Goal: Task Accomplishment & Management: Use online tool/utility

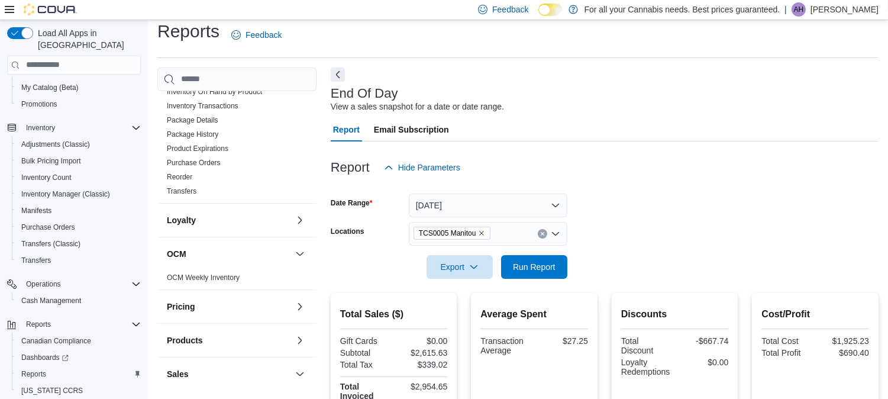
scroll to position [738, 0]
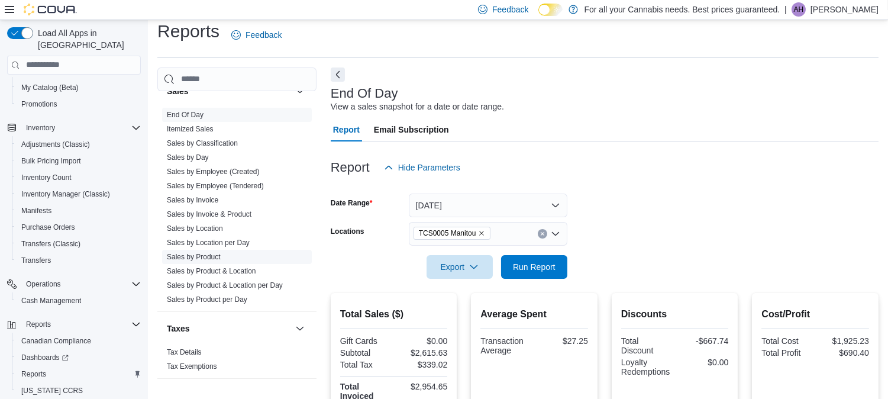
click at [201, 250] on span "Sales by Product" at bounding box center [237, 257] width 150 height 14
click at [203, 253] on link "Sales by Product" at bounding box center [194, 257] width 54 height 8
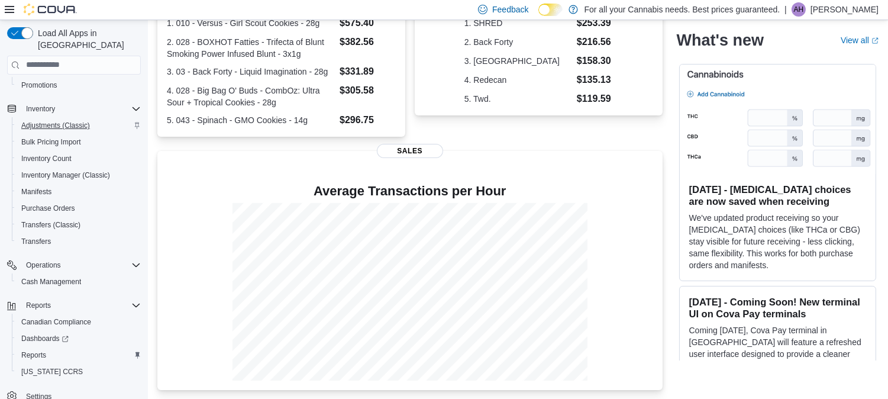
scroll to position [286, 0]
click at [40, 350] on span "Reports" at bounding box center [33, 354] width 25 height 9
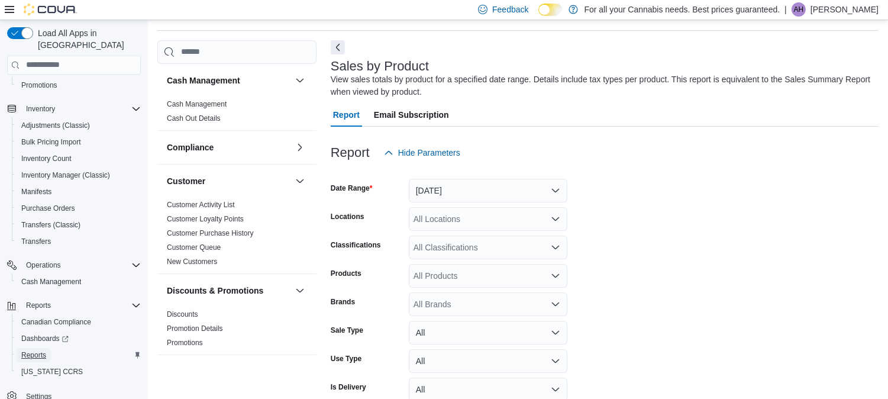
scroll to position [39, 0]
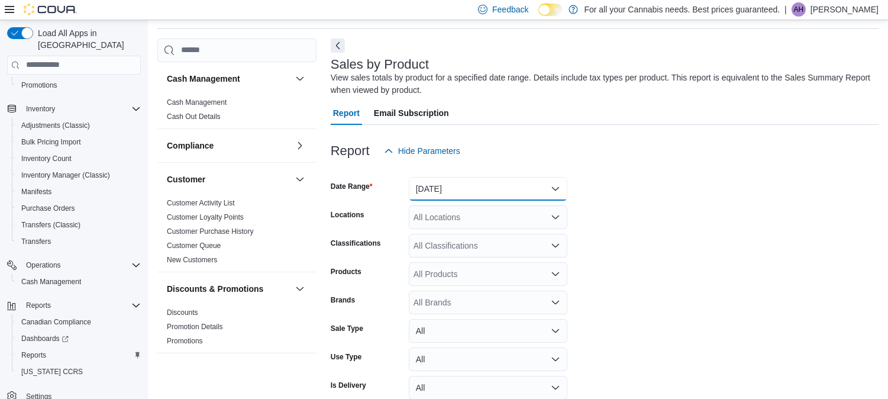
click at [491, 188] on button "Yesterday" at bounding box center [488, 189] width 159 height 24
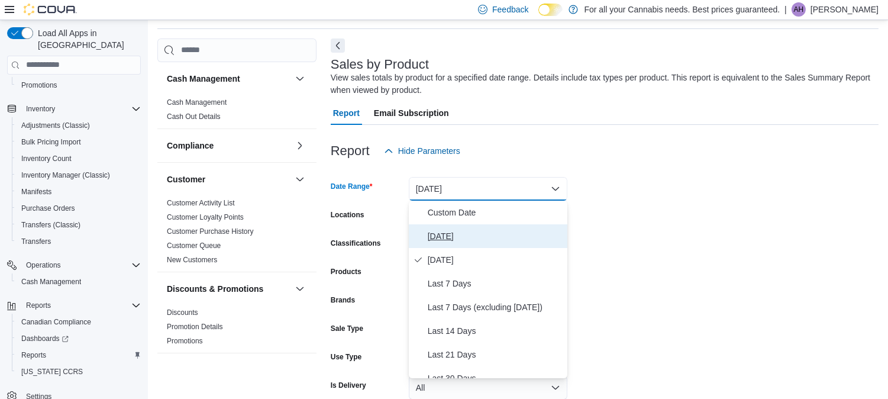
click at [456, 226] on button "[DATE]" at bounding box center [488, 236] width 159 height 24
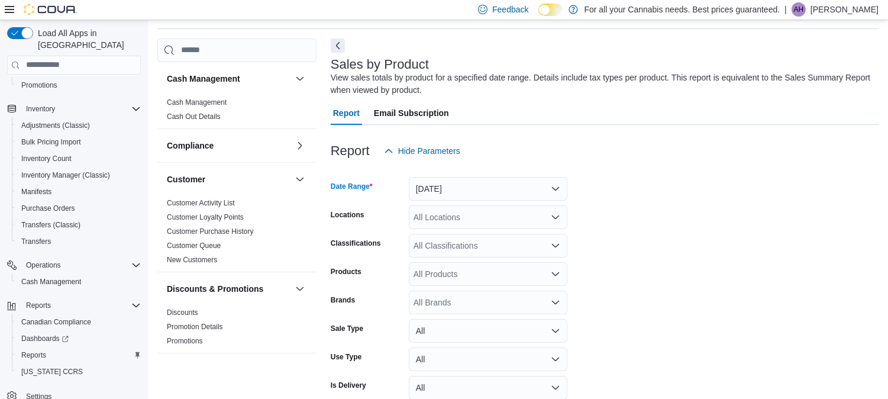
click at [764, 187] on form "Date Range Today Locations All Locations Classifications All Classifications Pr…" at bounding box center [605, 298] width 548 height 270
click at [490, 224] on div "All Locations" at bounding box center [488, 217] width 159 height 24
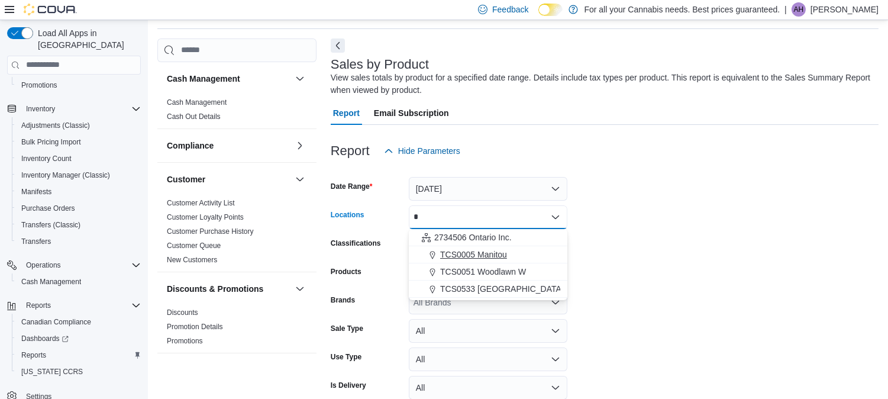
type input "*"
click at [494, 252] on span "TCS0005 Manitou" at bounding box center [473, 255] width 67 height 12
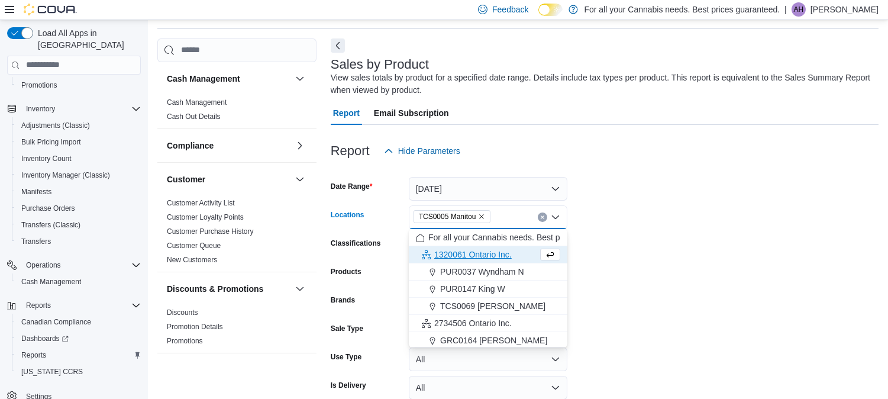
click at [631, 236] on form "Date Range Today Locations TCS0005 Manitou Combo box. Selected. TCS0005 Manitou…" at bounding box center [605, 298] width 548 height 270
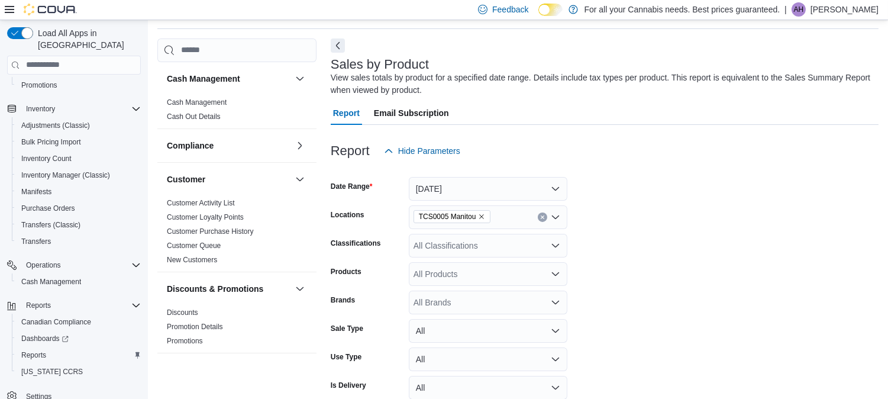
scroll to position [96, 0]
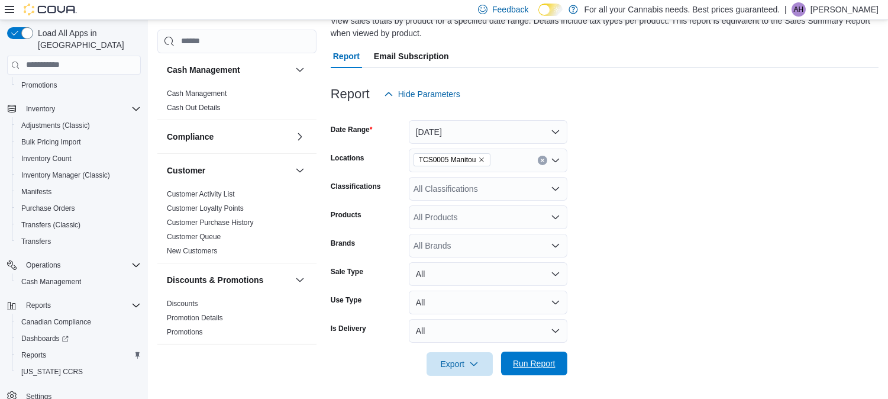
click at [527, 364] on span "Run Report" at bounding box center [534, 364] width 43 height 12
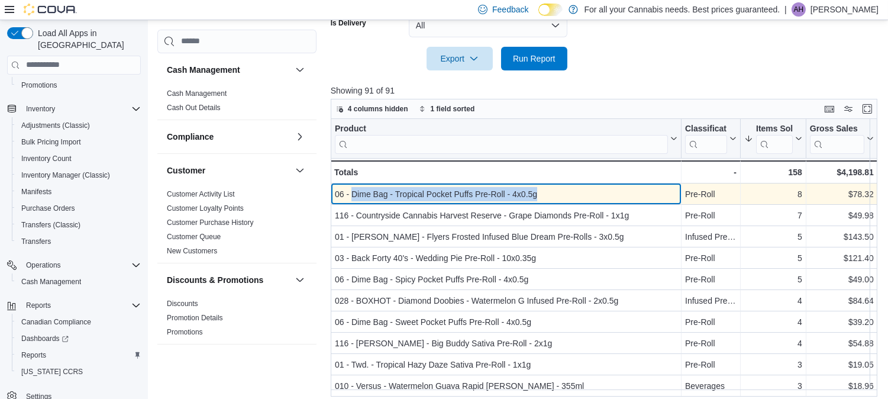
drag, startPoint x: 536, startPoint y: 192, endPoint x: 351, endPoint y: 194, distance: 184.7
click at [351, 194] on div "06 - Dime Bag - Tropical Pocket Puffs Pre-Roll - 4x0.5g" at bounding box center [506, 194] width 343 height 14
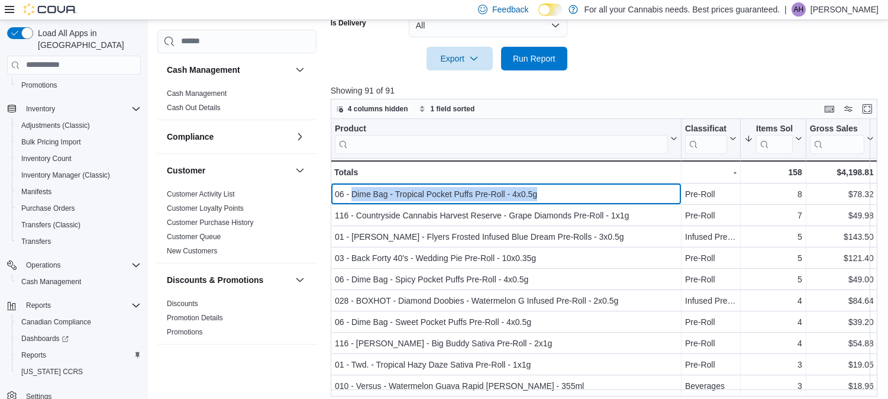
copy div "Dime Bag - Tropical Pocket Puffs Pre-Roll - 4x0.5g"
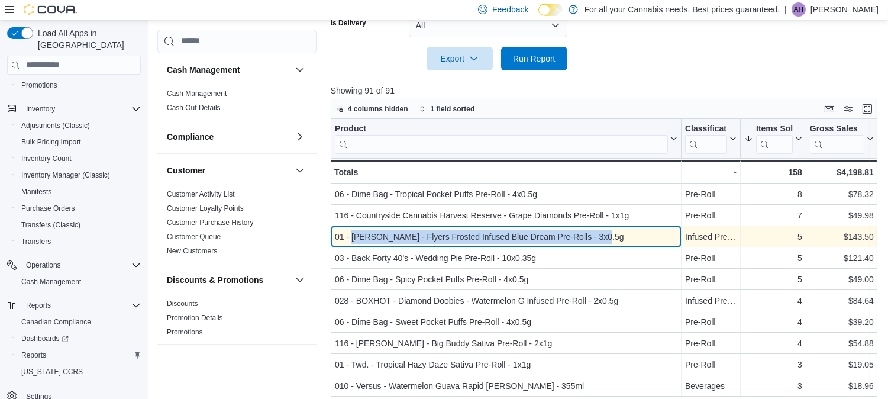
drag, startPoint x: 597, startPoint y: 235, endPoint x: 353, endPoint y: 237, distance: 243.9
click at [353, 237] on div "01 - Claybourne - Flyers Frosted Infused Blue Dream Pre-Rolls - 3x0.5g" at bounding box center [506, 237] width 343 height 14
copy div "Claybourne - Flyers Frosted Infused Blue Dream Pre-Rolls - 3x0.5g"
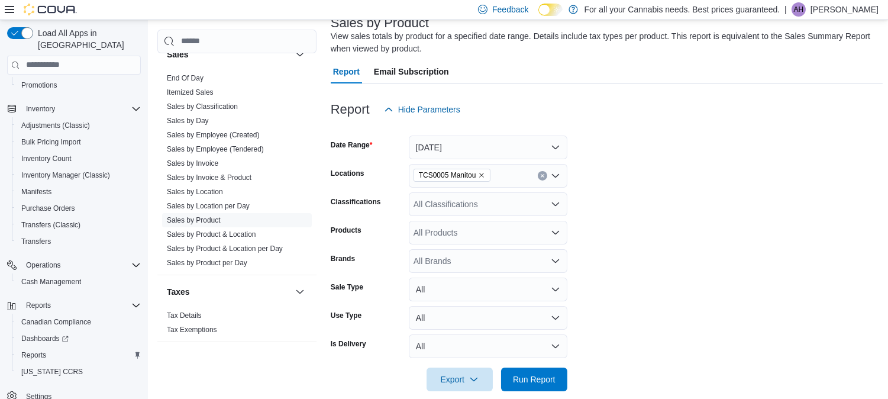
scroll to position [735, 0]
click at [185, 78] on link "End Of Day" at bounding box center [185, 80] width 37 height 8
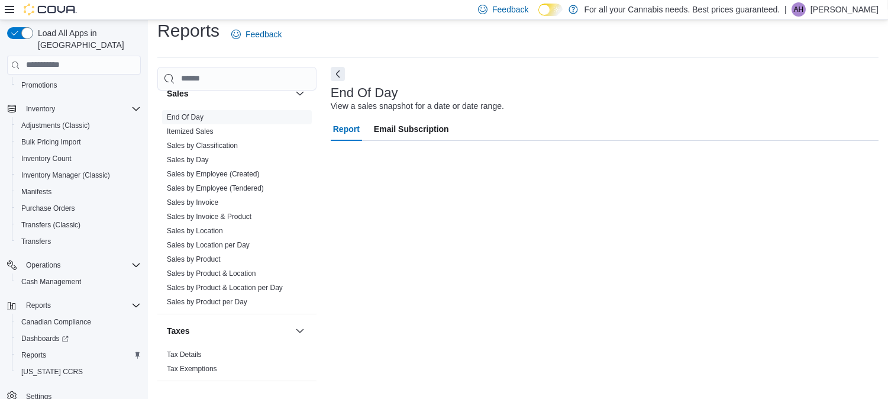
scroll to position [10, 0]
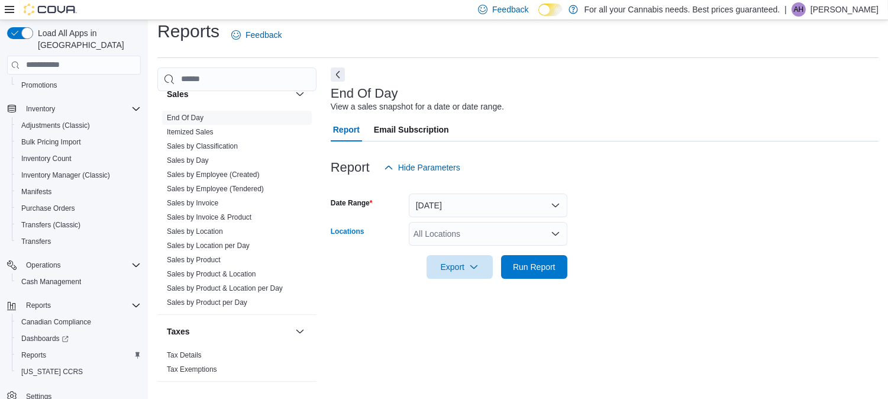
click at [511, 228] on div "All Locations" at bounding box center [488, 234] width 159 height 24
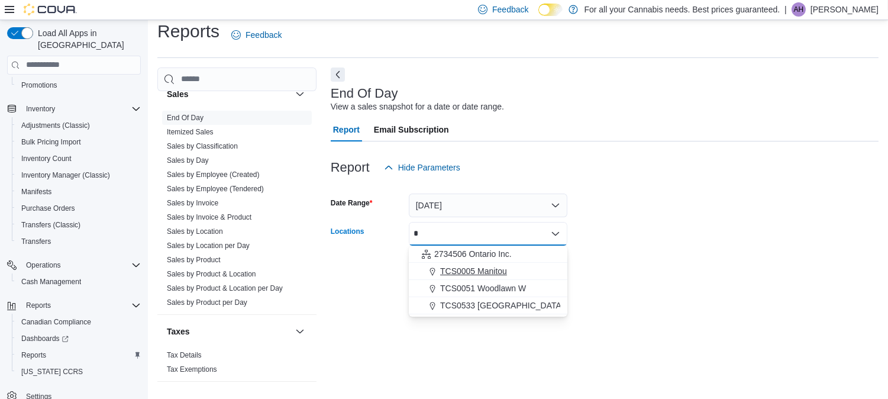
type input "*"
click at [505, 265] on span "TCS0005 Manitou" at bounding box center [473, 271] width 67 height 12
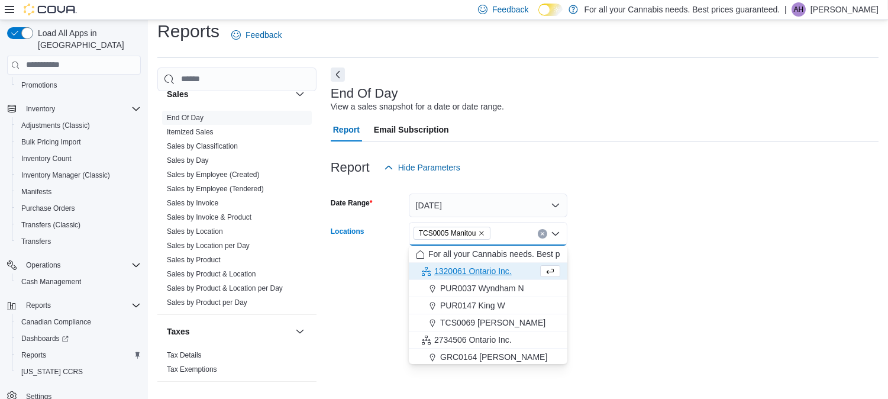
click at [761, 178] on div "Report Hide Parameters" at bounding box center [605, 168] width 548 height 24
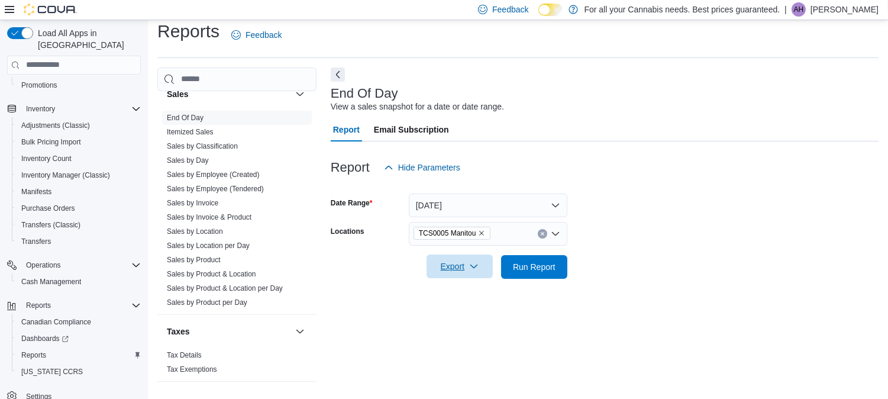
click at [468, 274] on span "Export" at bounding box center [460, 267] width 52 height 24
click at [474, 320] on button "Export to Pdf" at bounding box center [461, 314] width 67 height 24
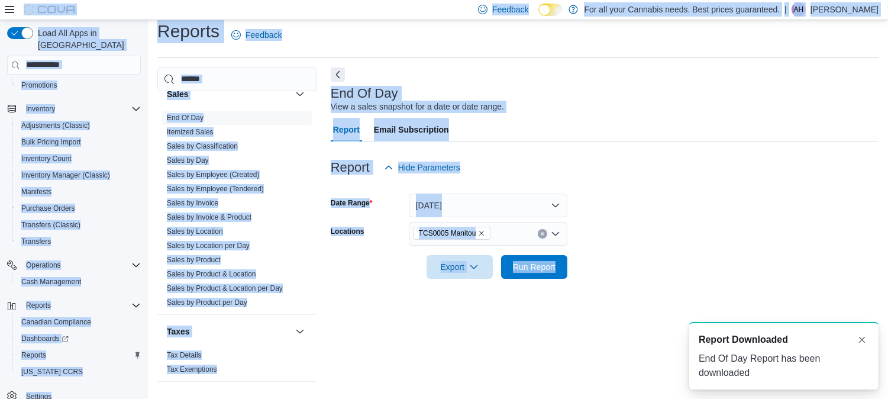
scroll to position [0, 0]
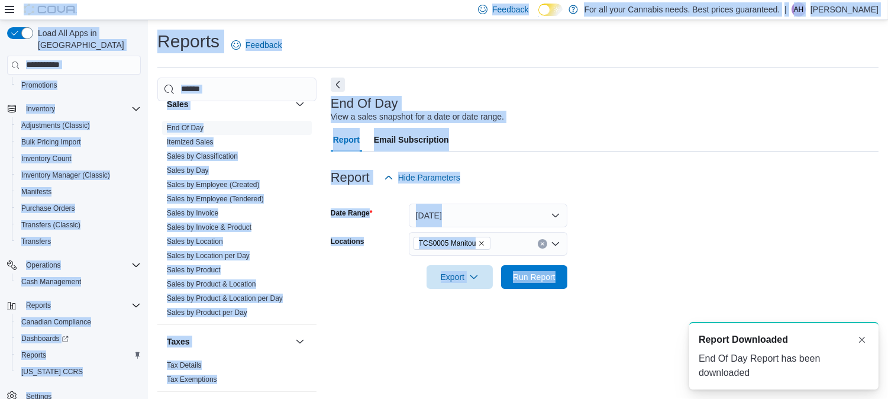
drag, startPoint x: 474, startPoint y: 320, endPoint x: 849, endPoint y: -24, distance: 508.6
click at [849, 0] on html "A new notification appears Report Downloaded End Of Day Report has been downloa…" at bounding box center [444, 199] width 888 height 399
